Goal: Information Seeking & Learning: Learn about a topic

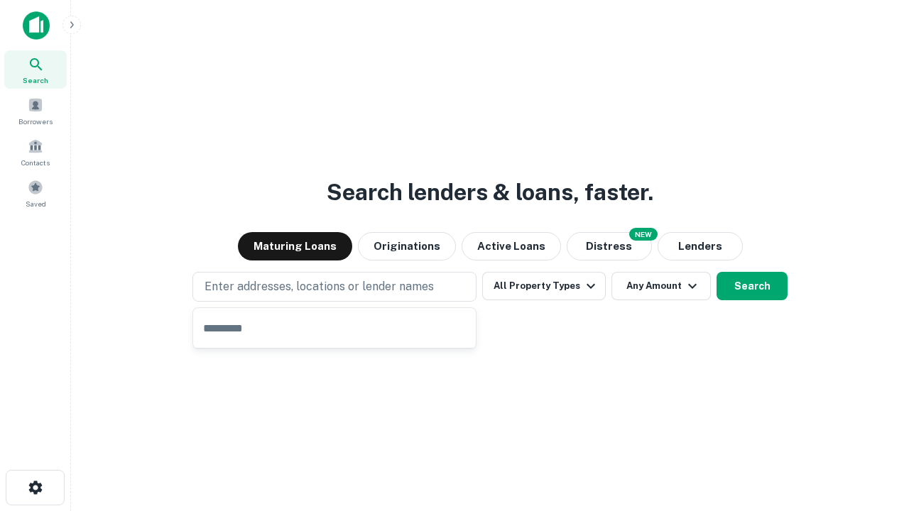
type input "**********"
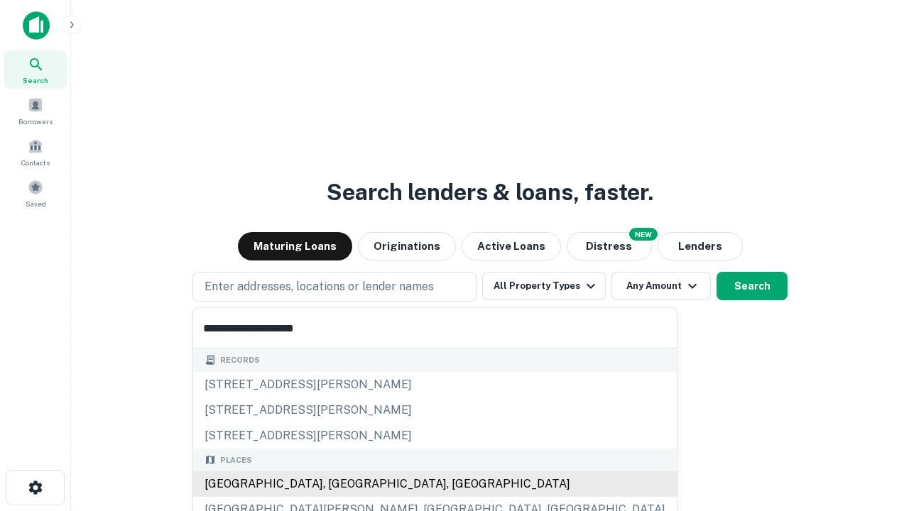
click at [339, 484] on div "[GEOGRAPHIC_DATA], [GEOGRAPHIC_DATA], [GEOGRAPHIC_DATA]" at bounding box center [435, 485] width 484 height 26
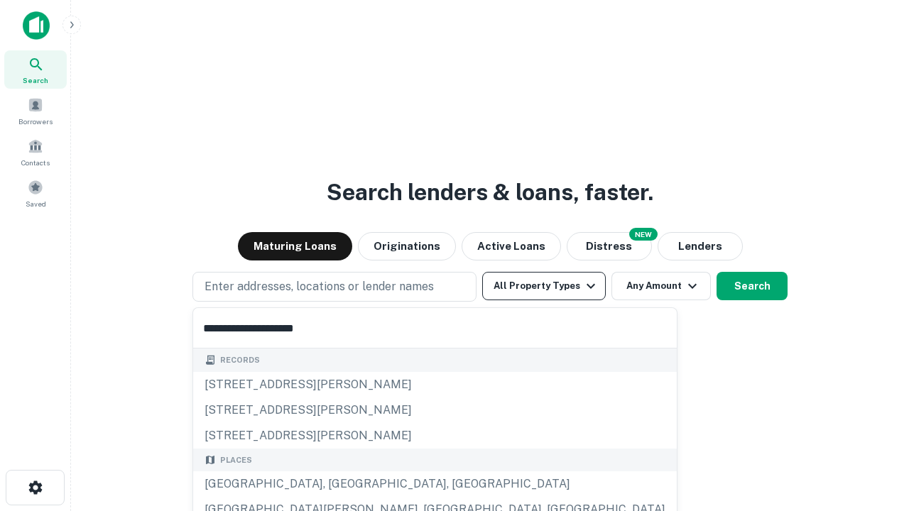
click at [544, 286] on button "All Property Types" at bounding box center [544, 286] width 124 height 28
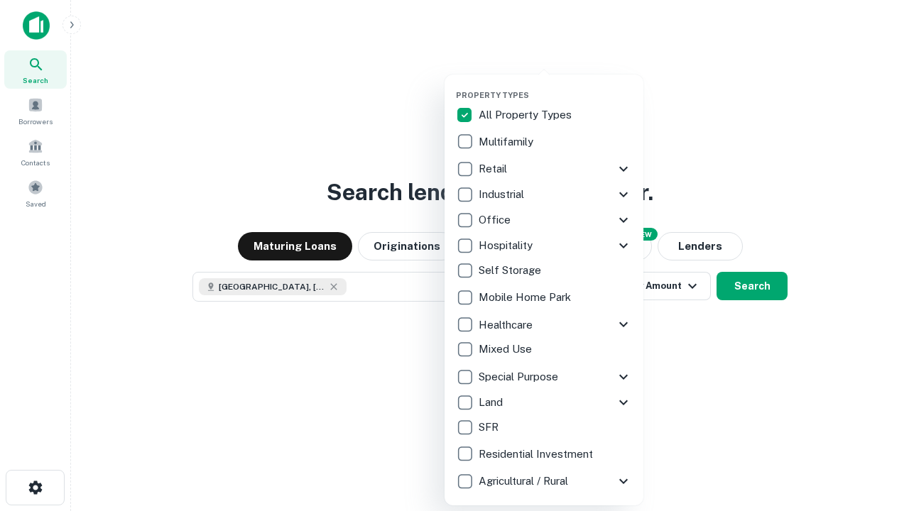
click at [555, 86] on button "button" at bounding box center [555, 86] width 199 height 1
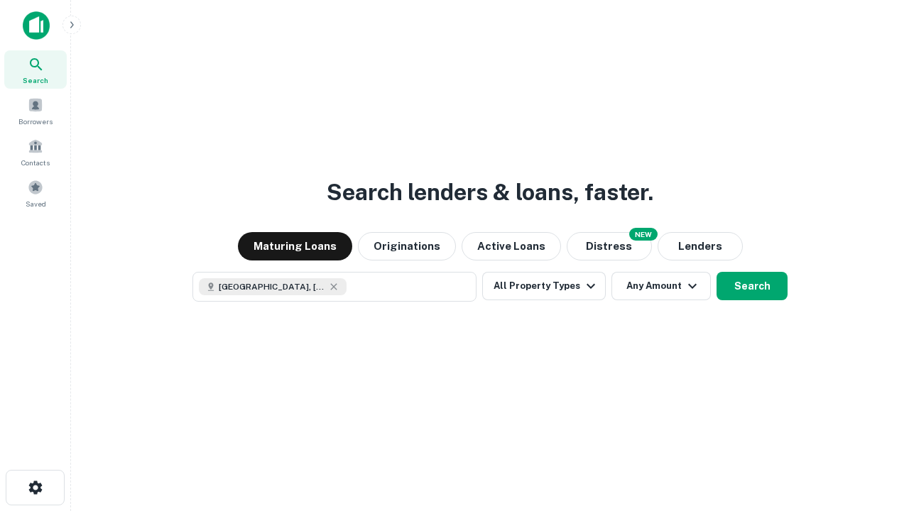
scroll to position [23, 0]
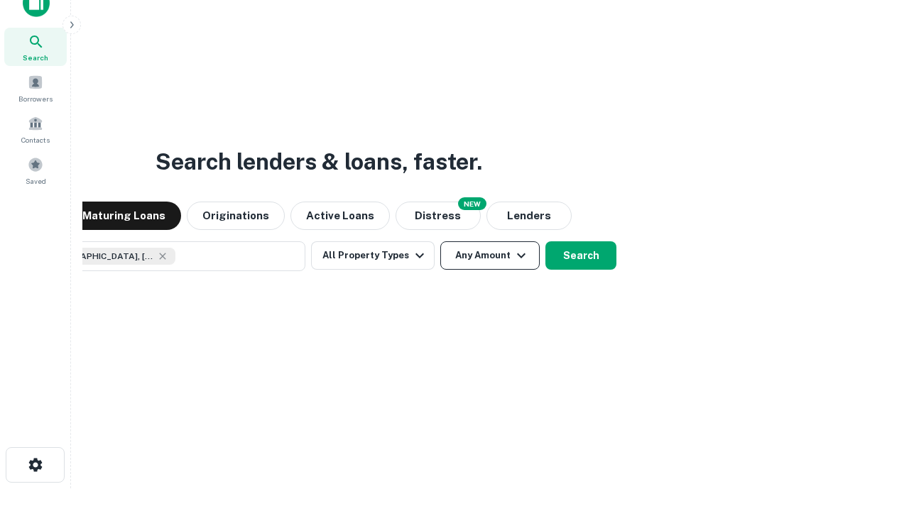
click at [440, 241] on button "Any Amount" at bounding box center [489, 255] width 99 height 28
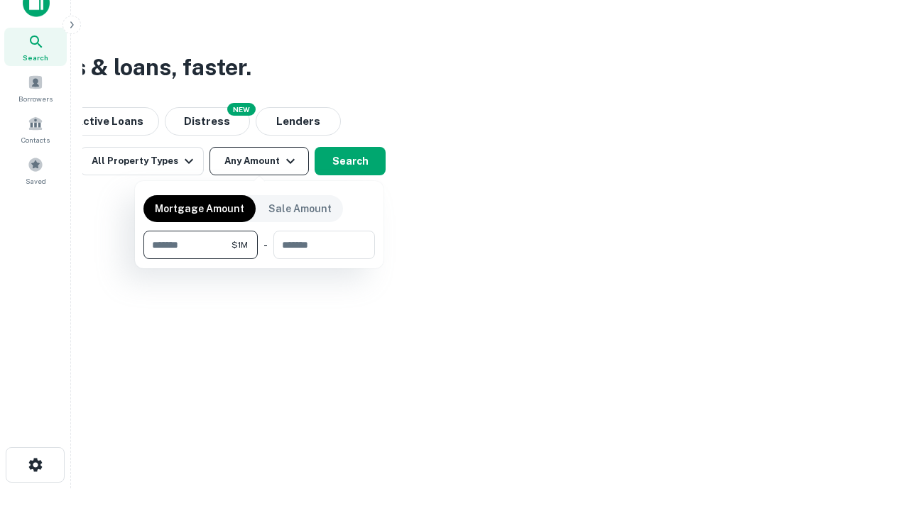
type input "*******"
click at [259, 259] on button "button" at bounding box center [259, 259] width 232 height 1
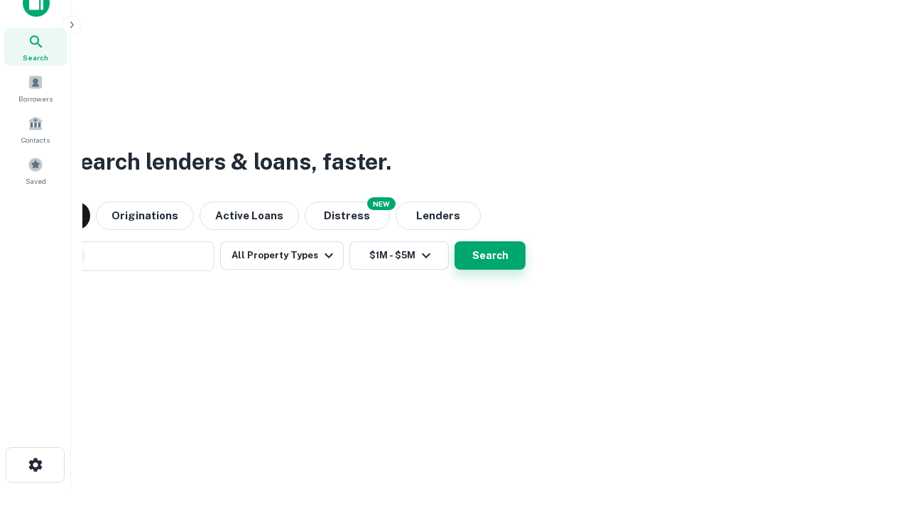
click at [455, 241] on button "Search" at bounding box center [490, 255] width 71 height 28
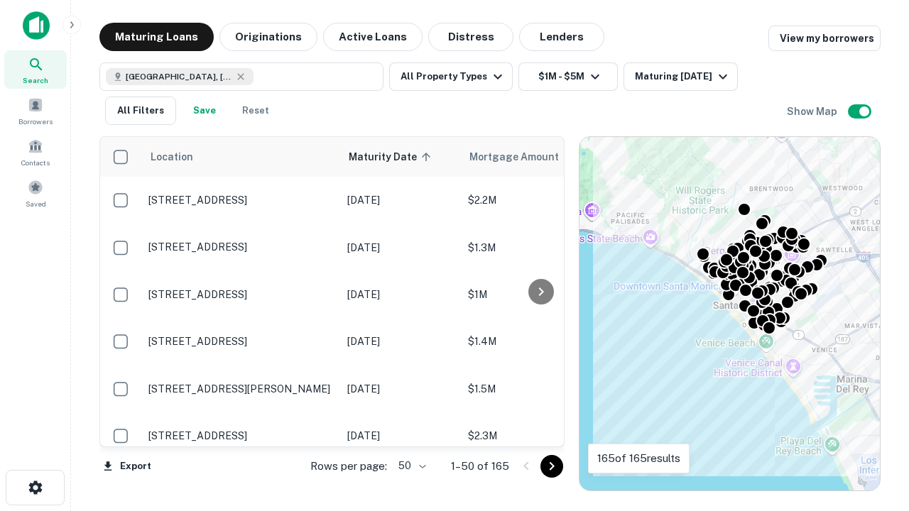
click at [410, 466] on body "Search Borrowers Contacts Saved Maturing Loans Originations Active Loans Distre…" at bounding box center [454, 255] width 909 height 511
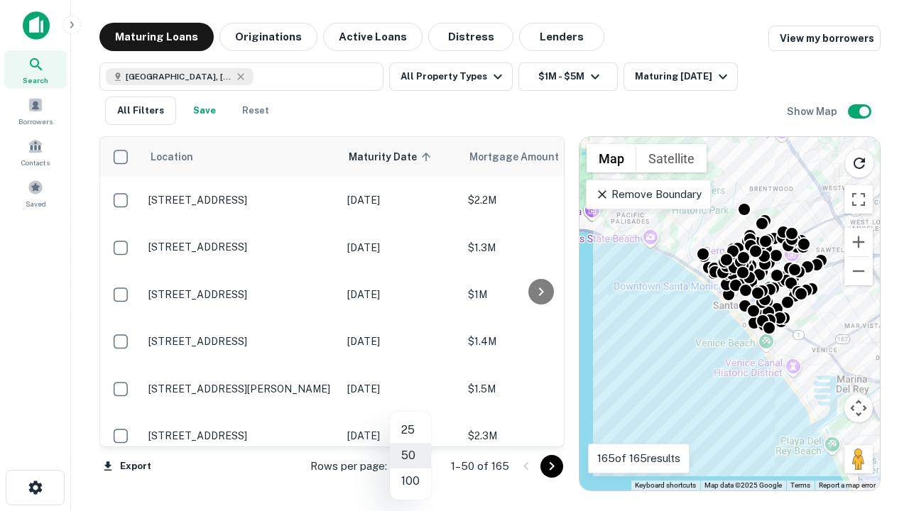
click at [410, 430] on li "25" at bounding box center [410, 431] width 41 height 26
